Goal: Answer question/provide support

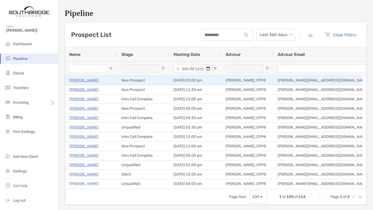
click at [93, 79] on p "[PERSON_NAME]" at bounding box center [83, 80] width 29 height 7
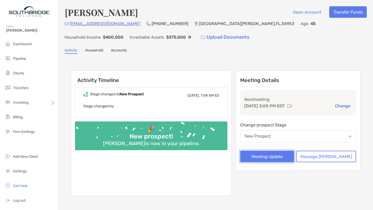
click at [283, 156] on button "Meeting Update" at bounding box center [267, 155] width 54 height 11
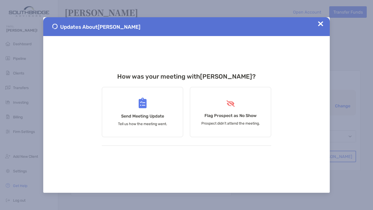
click at [146, 111] on div "Send Meeting Update Tell us how the meeting went." at bounding box center [142, 112] width 81 height 50
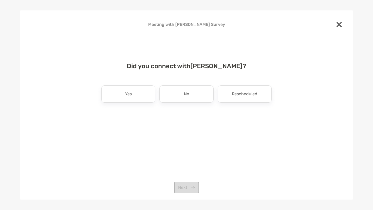
click at [140, 96] on div "Yes" at bounding box center [128, 93] width 54 height 17
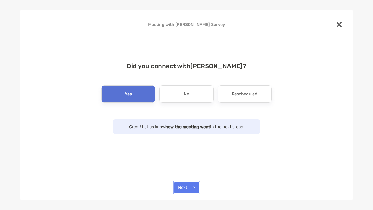
click at [183, 184] on button "Next" at bounding box center [186, 186] width 25 height 11
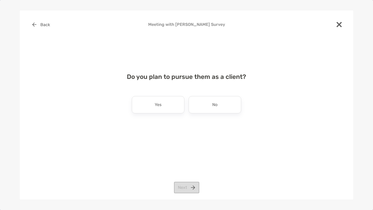
click at [212, 106] on div "No" at bounding box center [215, 104] width 53 height 17
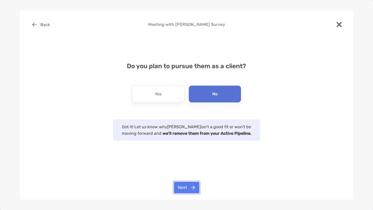
click at [184, 187] on button "Next" at bounding box center [186, 186] width 25 height 11
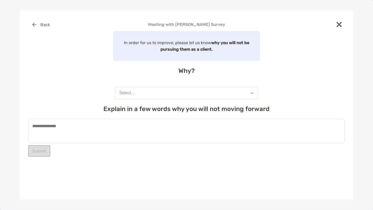
click at [162, 91] on button "Select..." at bounding box center [186, 93] width 143 height 12
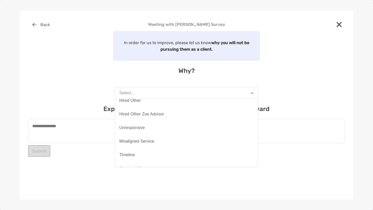
scroll to position [41, 0]
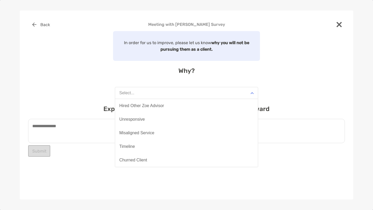
click at [183, 133] on button "Misaligned Service" at bounding box center [186, 133] width 143 height 14
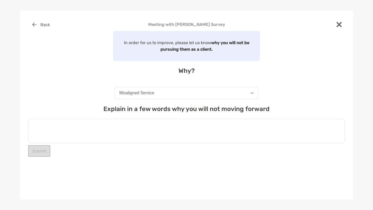
click at [127, 131] on textarea at bounding box center [186, 131] width 317 height 24
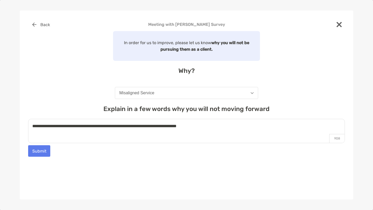
type textarea "**********"
click at [42, 152] on button "Submit" at bounding box center [39, 150] width 22 height 11
